Goal: Information Seeking & Learning: Find specific fact

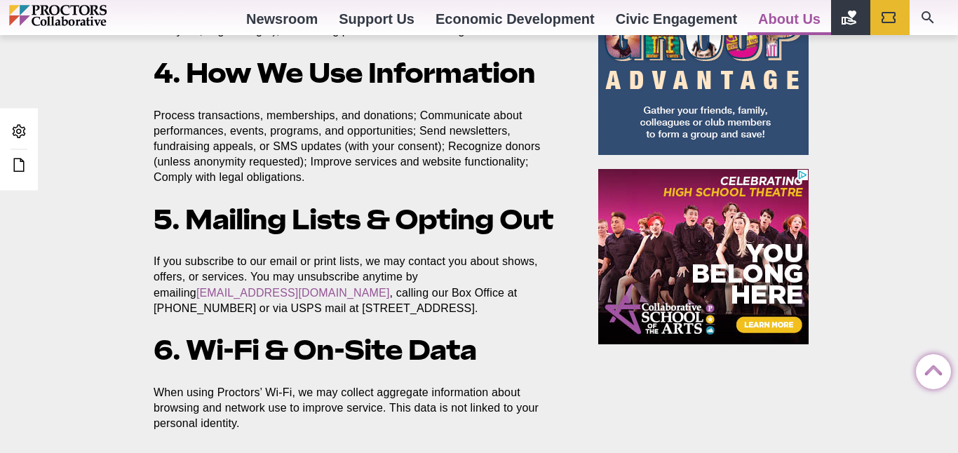
scroll to position [1118, 0]
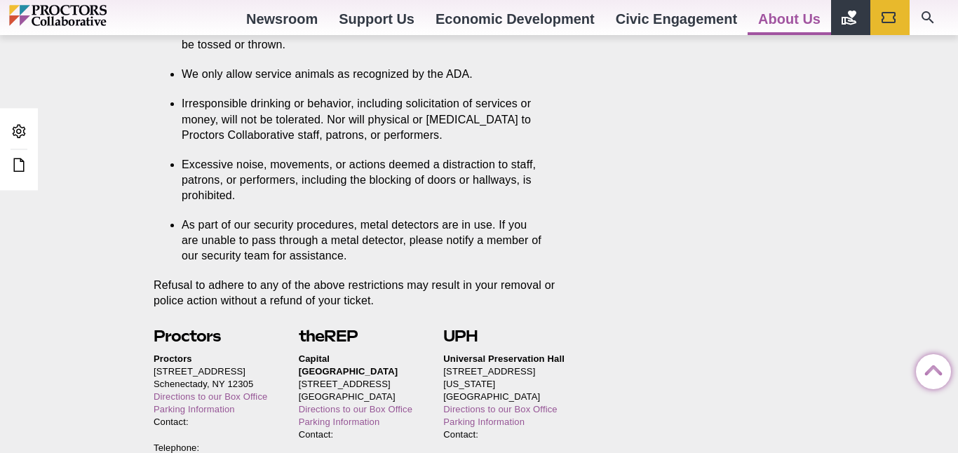
scroll to position [2877, 0]
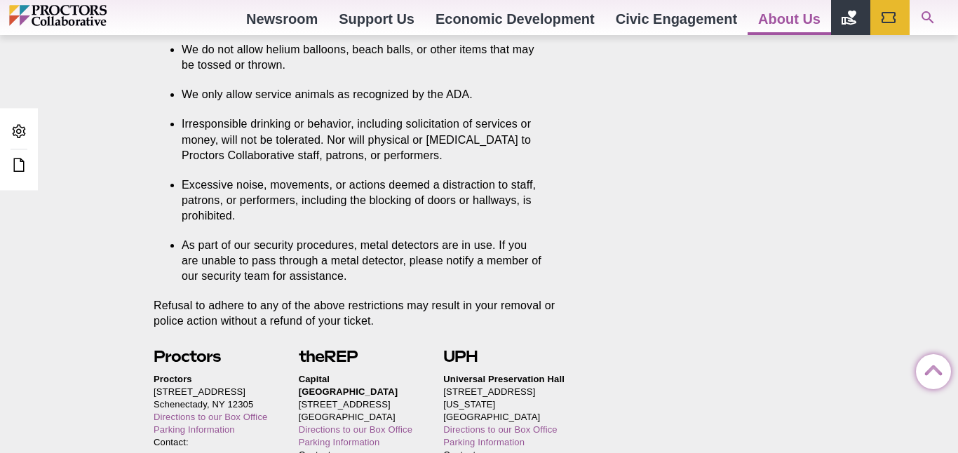
click at [926, 15] on icon "Search" at bounding box center [927, 17] width 17 height 17
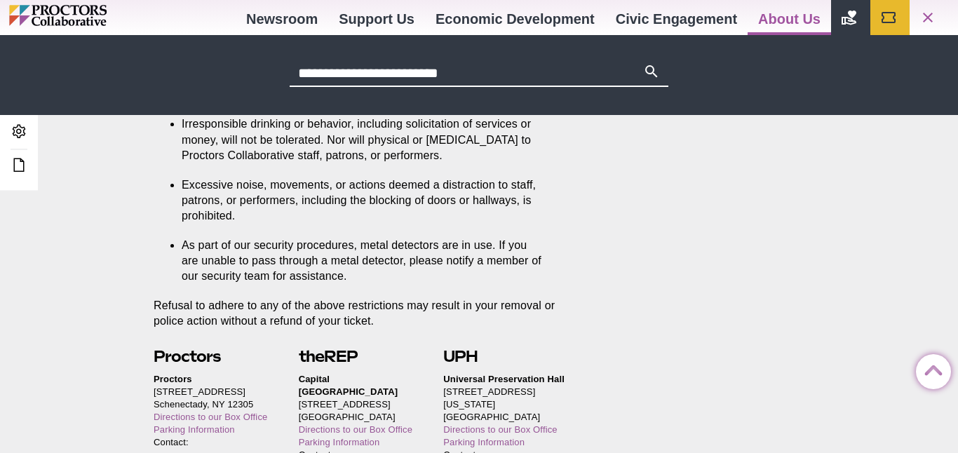
type input "**********"
click at [643, 63] on button "Search" at bounding box center [651, 73] width 17 height 20
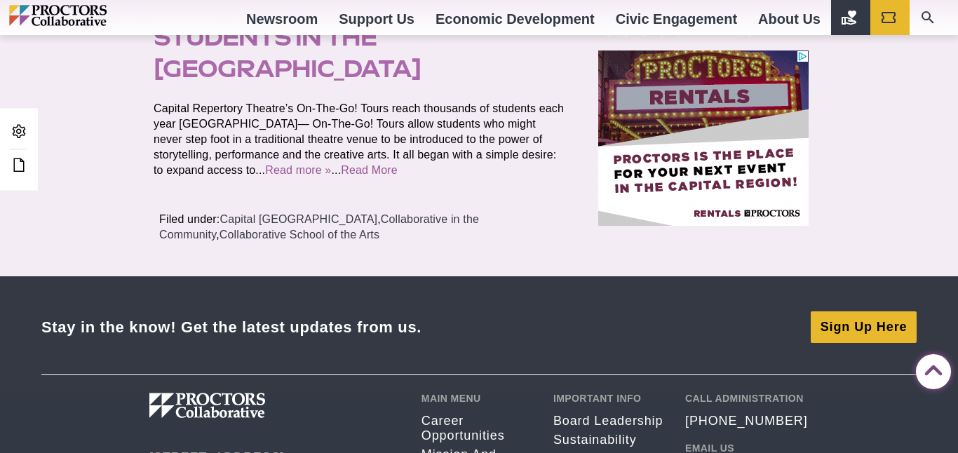
scroll to position [829, 0]
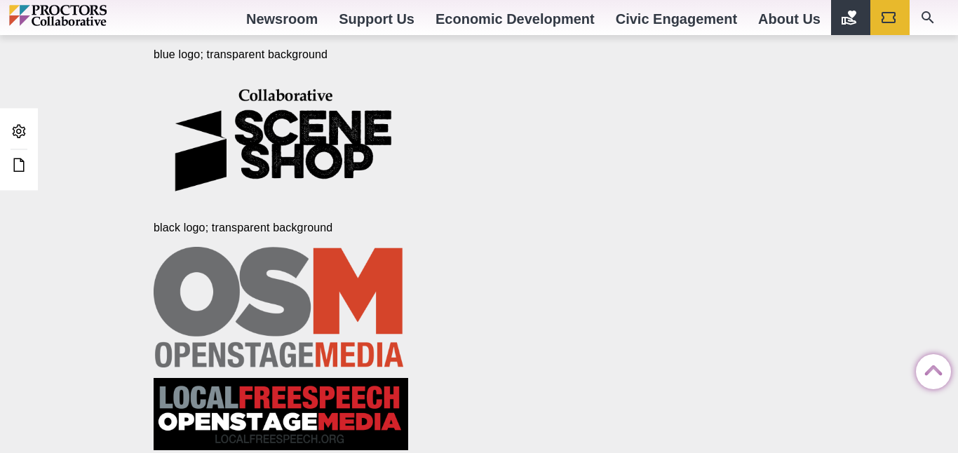
scroll to position [3531, 0]
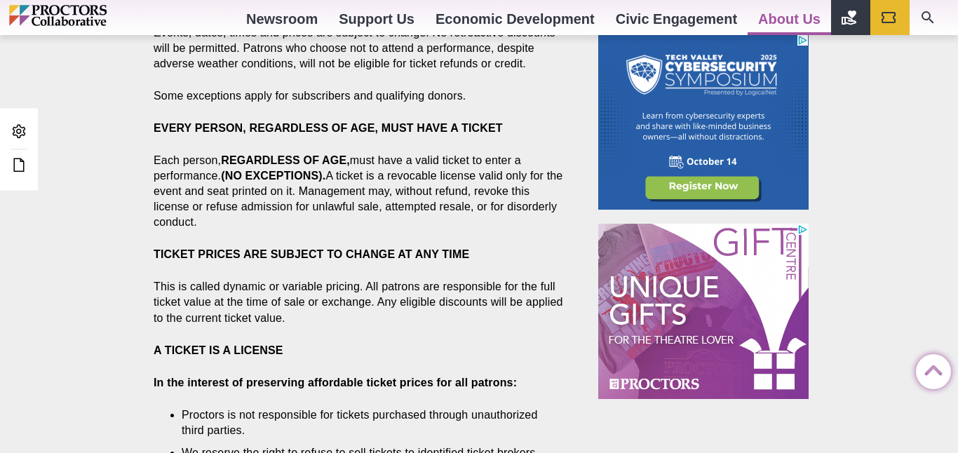
scroll to position [590, 0]
